Goal: Book appointment/travel/reservation

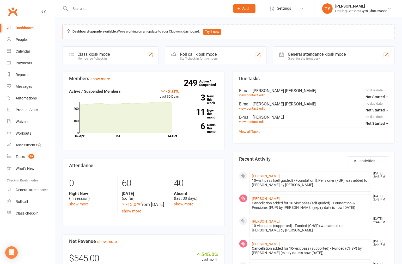
drag, startPoint x: 65, startPoint y: 42, endPoint x: 86, endPoint y: 46, distance: 21.3
click at [24, 45] on link "People" at bounding box center [31, 40] width 48 height 12
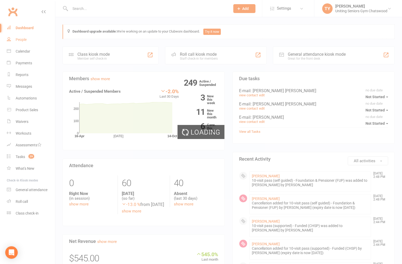
select select "100"
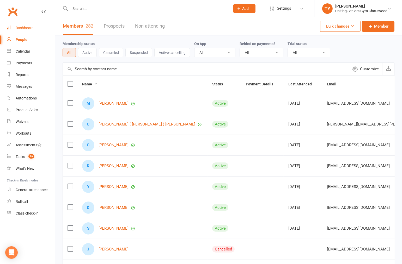
click at [30, 29] on div "Dashboard" at bounding box center [25, 28] width 18 height 4
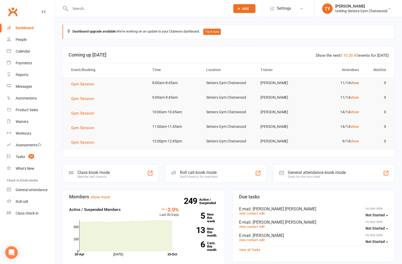
click at [353, 81] on link "show" at bounding box center [354, 83] width 9 height 4
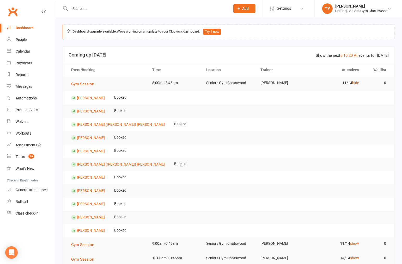
click at [353, 81] on link "hide" at bounding box center [355, 83] width 7 height 4
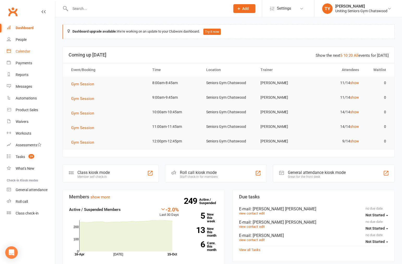
click at [21, 51] on div "Calendar" at bounding box center [23, 51] width 15 height 4
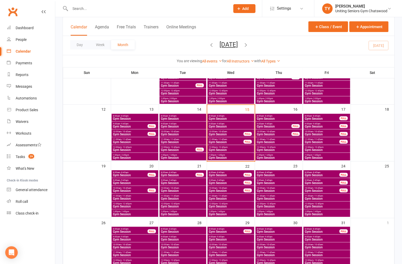
scroll to position [145, 0]
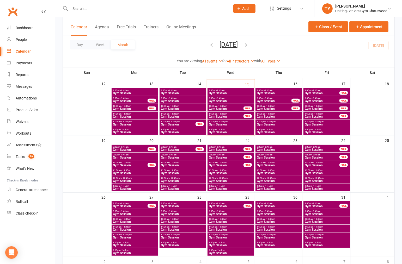
click at [315, 149] on span "Gym Session" at bounding box center [321, 149] width 35 height 3
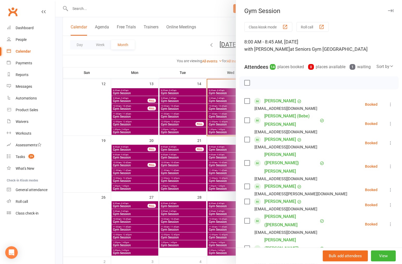
click at [220, 158] on div at bounding box center [228, 132] width 347 height 264
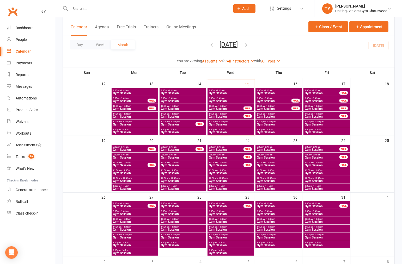
click at [318, 189] on span "Gym Session" at bounding box center [326, 188] width 45 height 3
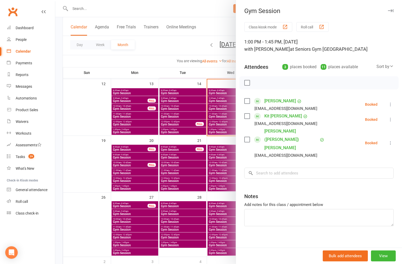
click at [192, 154] on div at bounding box center [228, 132] width 347 height 264
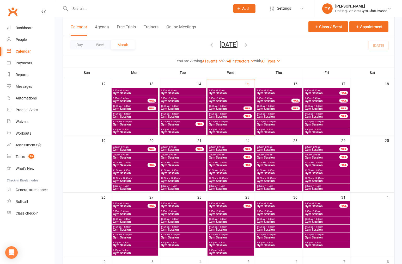
click at [343, 225] on div "11:00am - 11:45am Gym Session" at bounding box center [326, 229] width 47 height 8
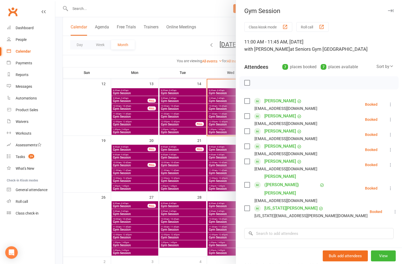
click at [231, 116] on div at bounding box center [228, 132] width 347 height 264
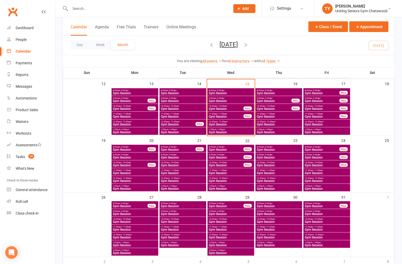
click at [320, 148] on span "Gym Session" at bounding box center [321, 149] width 35 height 3
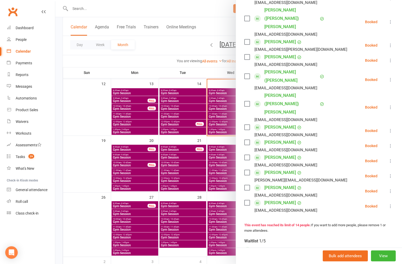
click at [190, 171] on div at bounding box center [228, 132] width 347 height 264
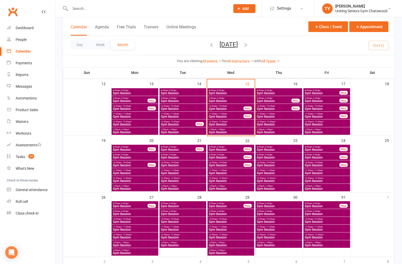
click at [315, 156] on span "Gym Session" at bounding box center [321, 157] width 35 height 3
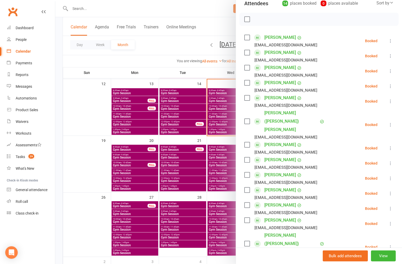
scroll to position [58, 0]
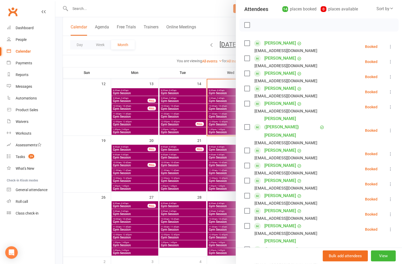
click at [206, 160] on div at bounding box center [228, 132] width 347 height 264
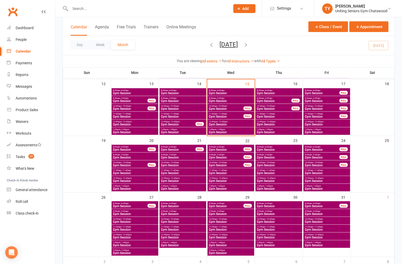
click at [330, 162] on span "10:00am - 10:45am" at bounding box center [321, 163] width 35 height 2
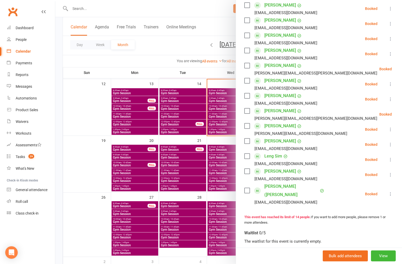
scroll to position [116, 0]
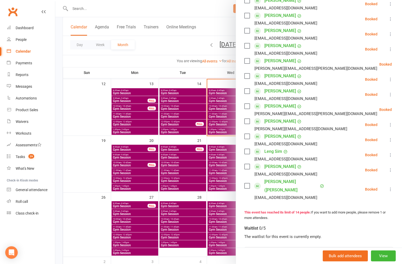
click at [133, 165] on div at bounding box center [228, 132] width 347 height 264
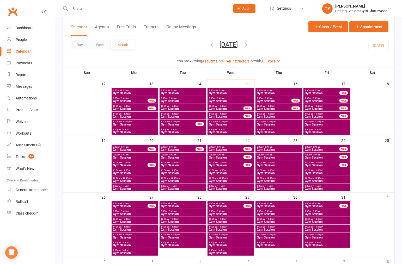
click at [314, 189] on span "Gym Session" at bounding box center [326, 188] width 45 height 3
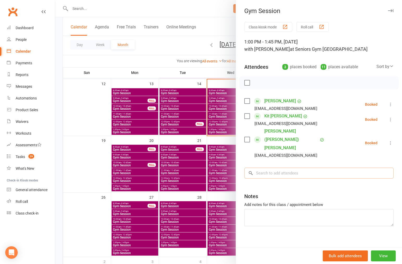
click at [291, 168] on input "search" at bounding box center [318, 173] width 149 height 11
type input "[PERSON_NAME]"
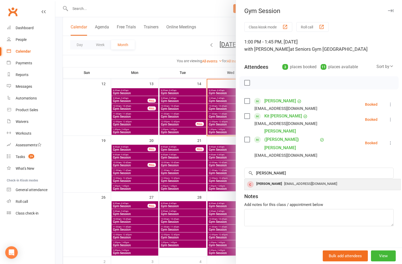
click at [297, 182] on span "[EMAIL_ADDRESS][DOMAIN_NAME]" at bounding box center [310, 184] width 53 height 4
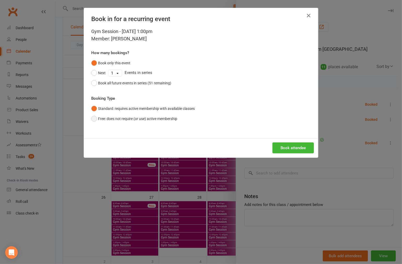
click at [139, 119] on button "Free: does not require (or use) active membership" at bounding box center [134, 119] width 86 height 10
click at [287, 145] on button "Book attendee" at bounding box center [292, 148] width 41 height 11
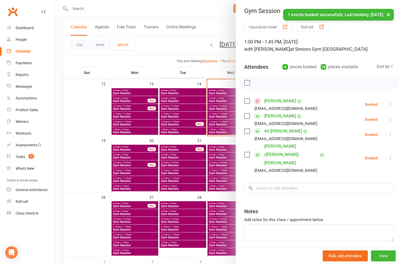
click at [188, 104] on div at bounding box center [228, 132] width 347 height 264
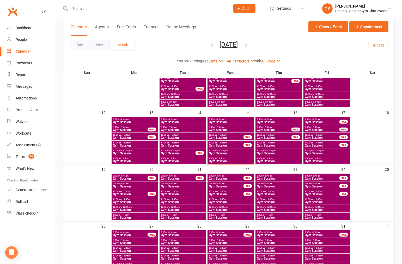
click at [225, 129] on span "Gym Session" at bounding box center [231, 130] width 45 height 3
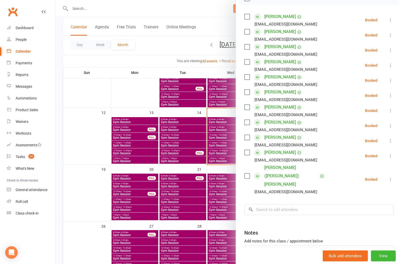
scroll to position [87, 0]
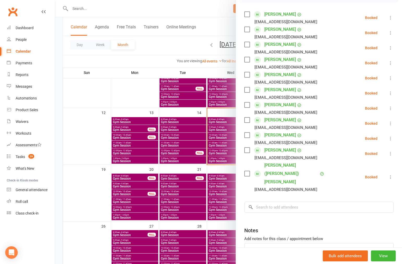
click at [121, 131] on div at bounding box center [228, 132] width 347 height 264
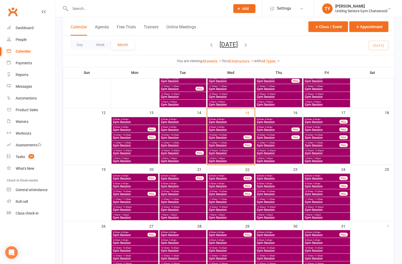
click at [329, 215] on span "1:00pm - 1:45pm" at bounding box center [326, 215] width 45 height 2
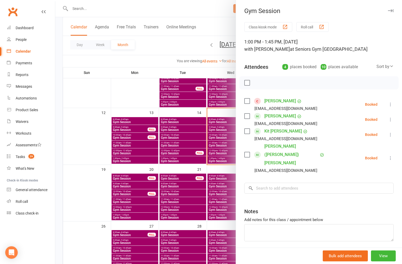
click at [283, 100] on link "[PERSON_NAME]" at bounding box center [280, 101] width 32 height 8
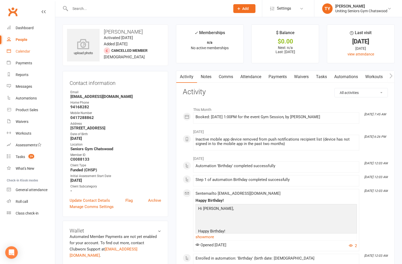
click at [28, 46] on link "Calendar" at bounding box center [31, 52] width 48 height 12
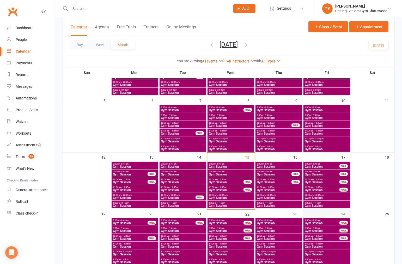
scroll to position [116, 0]
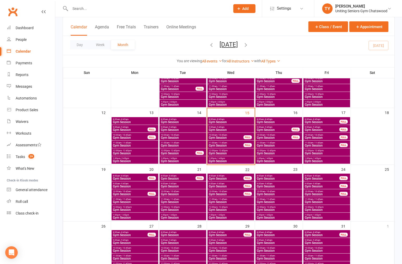
click at [329, 120] on span "8:00am - 8:45am" at bounding box center [321, 119] width 35 height 2
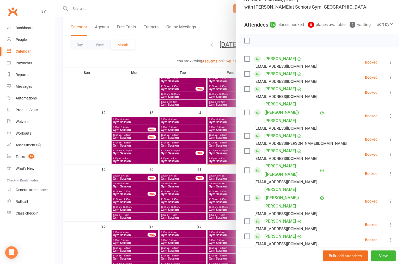
scroll to position [29, 0]
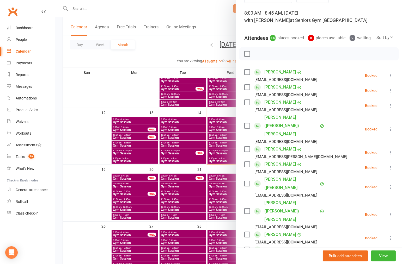
click at [177, 145] on div at bounding box center [228, 132] width 347 height 264
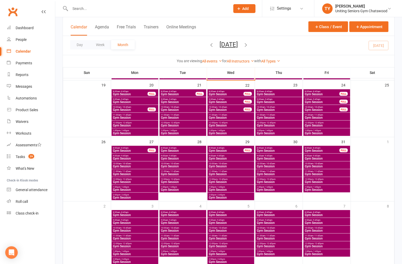
scroll to position [203, 0]
